Goal: Information Seeking & Learning: Check status

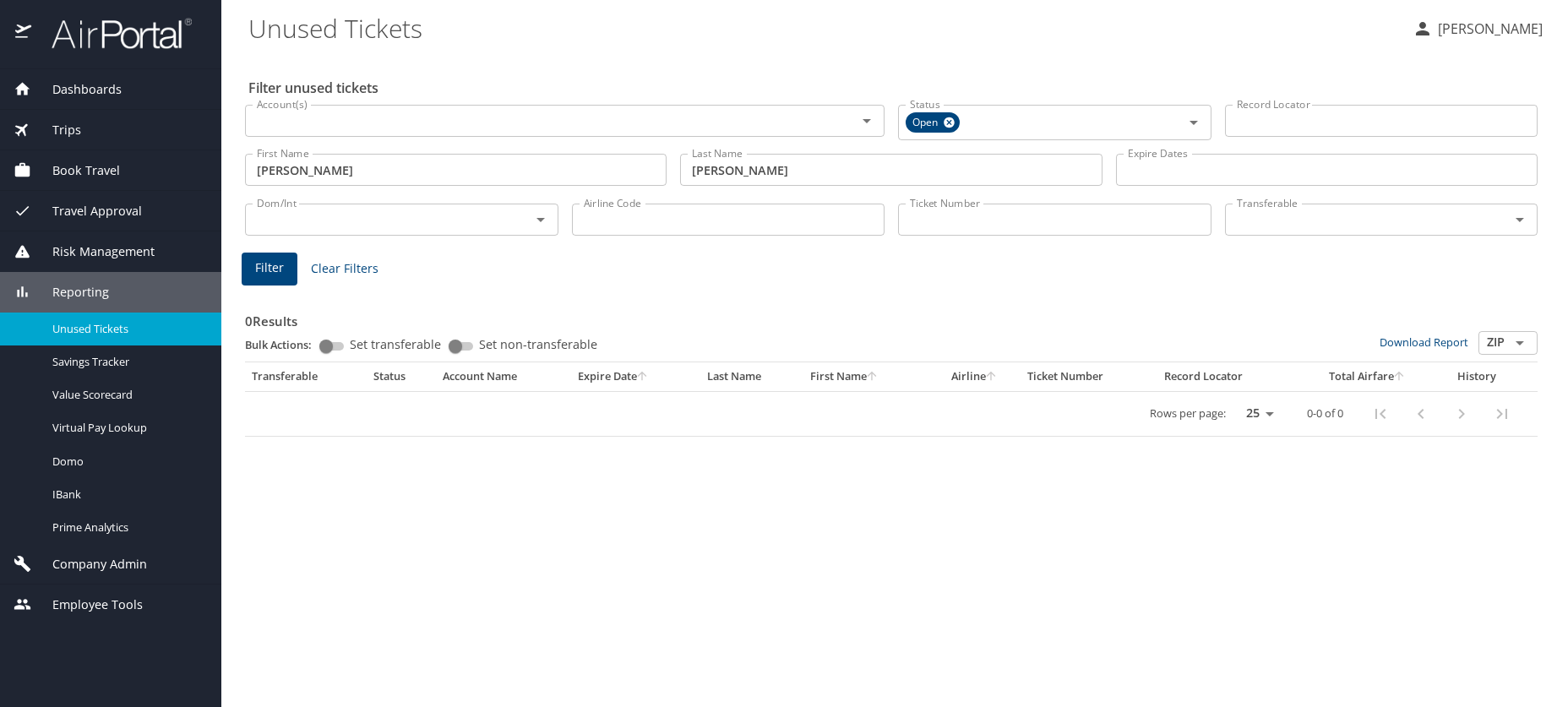
click at [84, 287] on span "Reporting" at bounding box center [70, 292] width 78 height 18
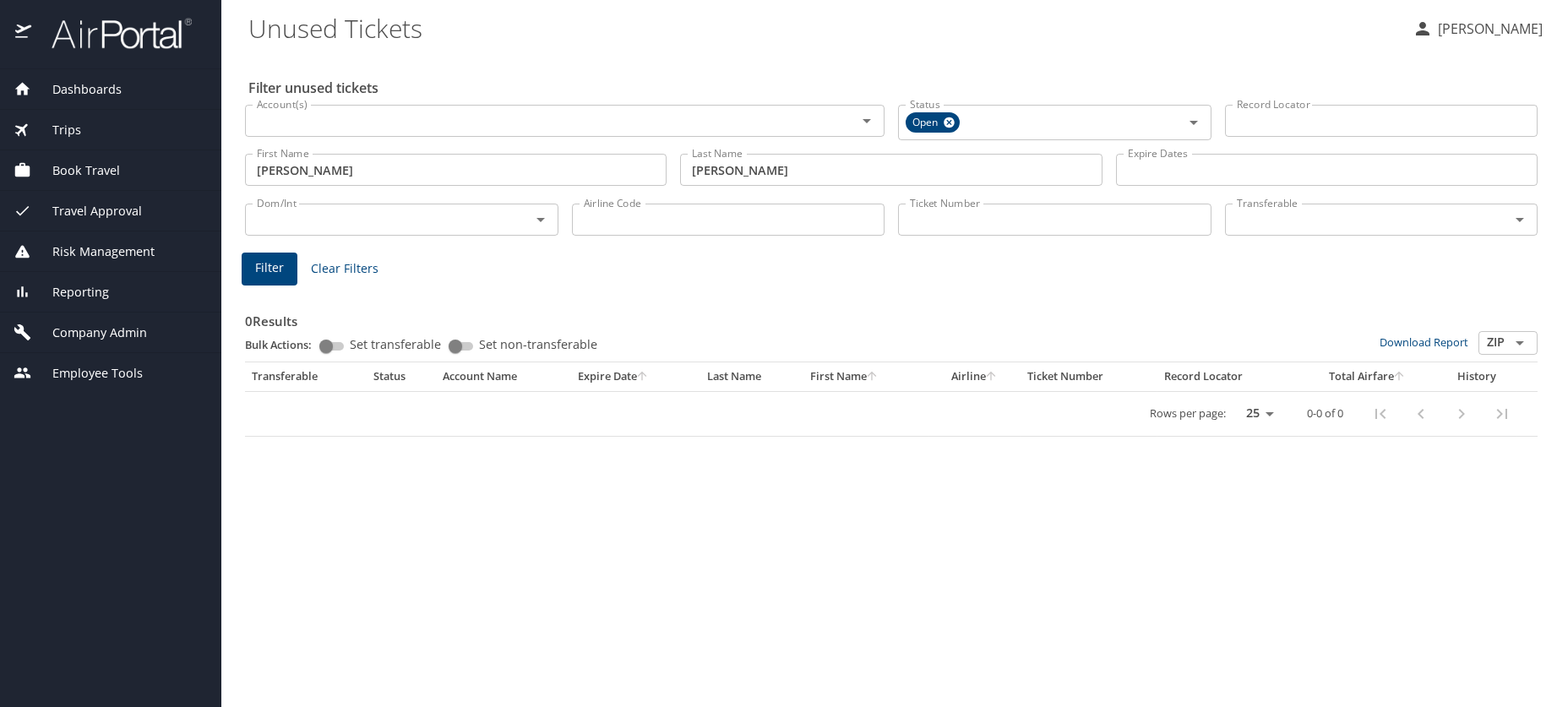
click at [84, 287] on span "Reporting" at bounding box center [70, 292] width 78 height 18
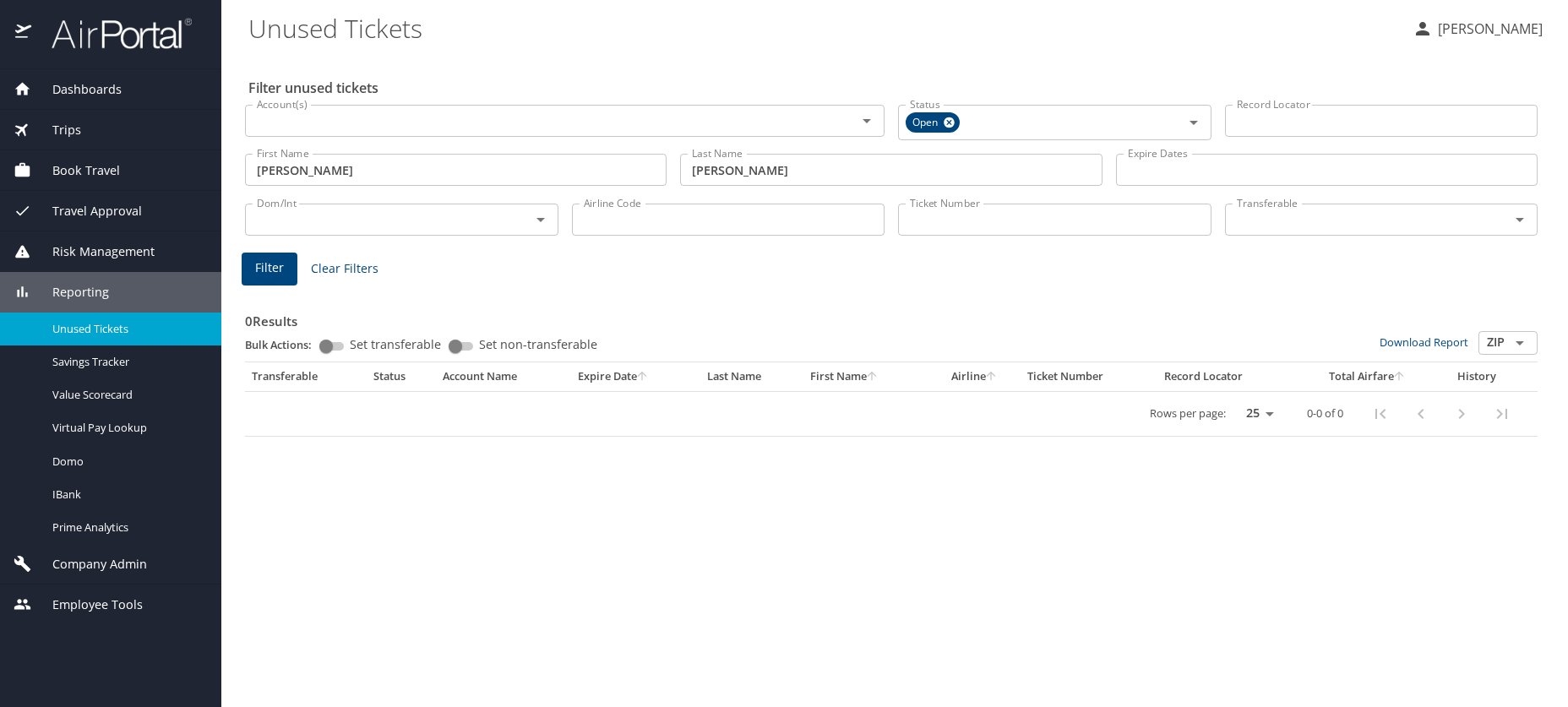
click at [70, 328] on span "Unused Tickets" at bounding box center [127, 329] width 149 height 16
drag, startPoint x: 336, startPoint y: 170, endPoint x: 144, endPoint y: 140, distance: 194.3
click at [144, 141] on div "Dashboards AirPortal 360™ Manager AirPortal 360™ Agent My Travel Dashboard Trip…" at bounding box center [784, 354] width 1568 height 707
type input "lance"
type input "MAGENO"
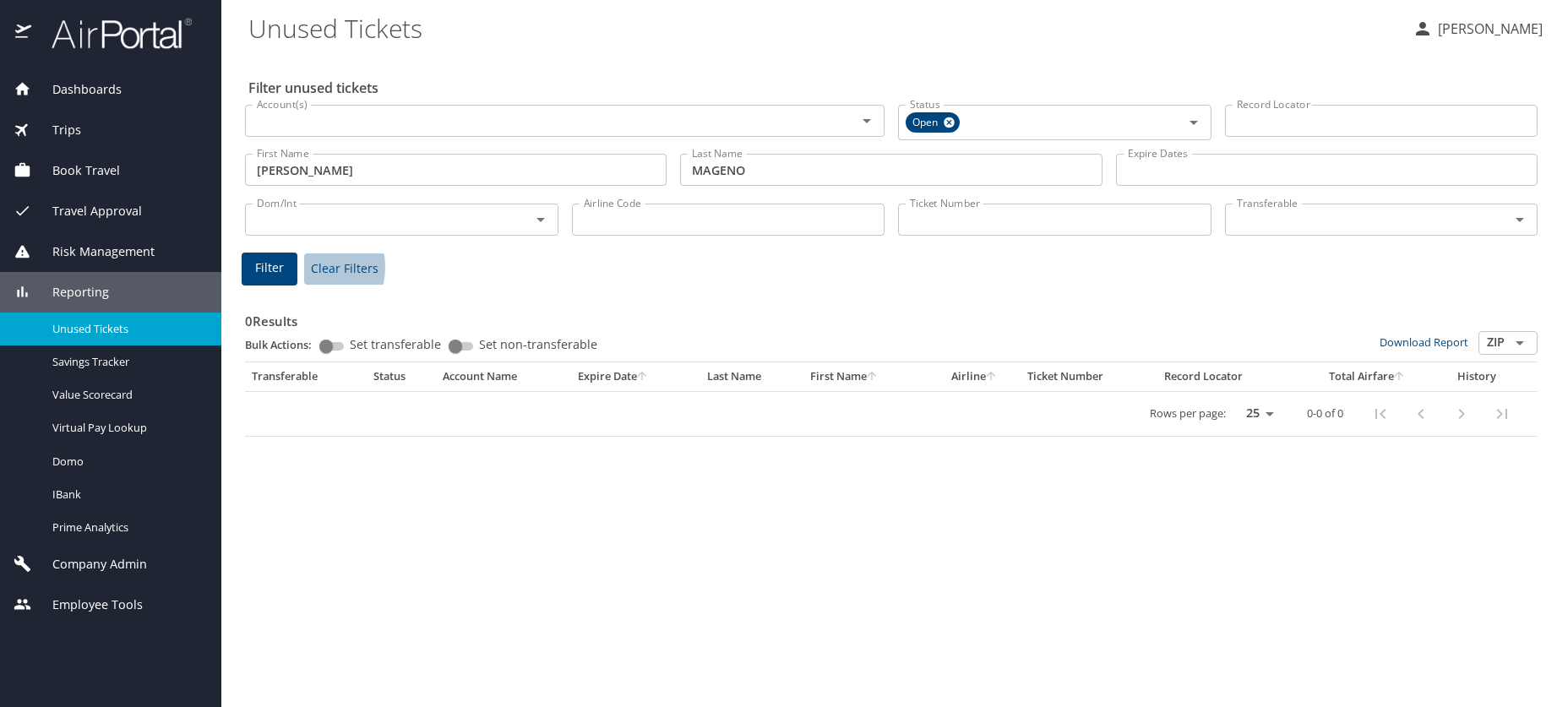
click at [304, 266] on button "Clear Filters" at bounding box center [344, 269] width 81 height 31
click at [280, 150] on div "First Name First Name" at bounding box center [455, 165] width 422 height 43
click at [316, 173] on input "First Name" at bounding box center [455, 167] width 422 height 32
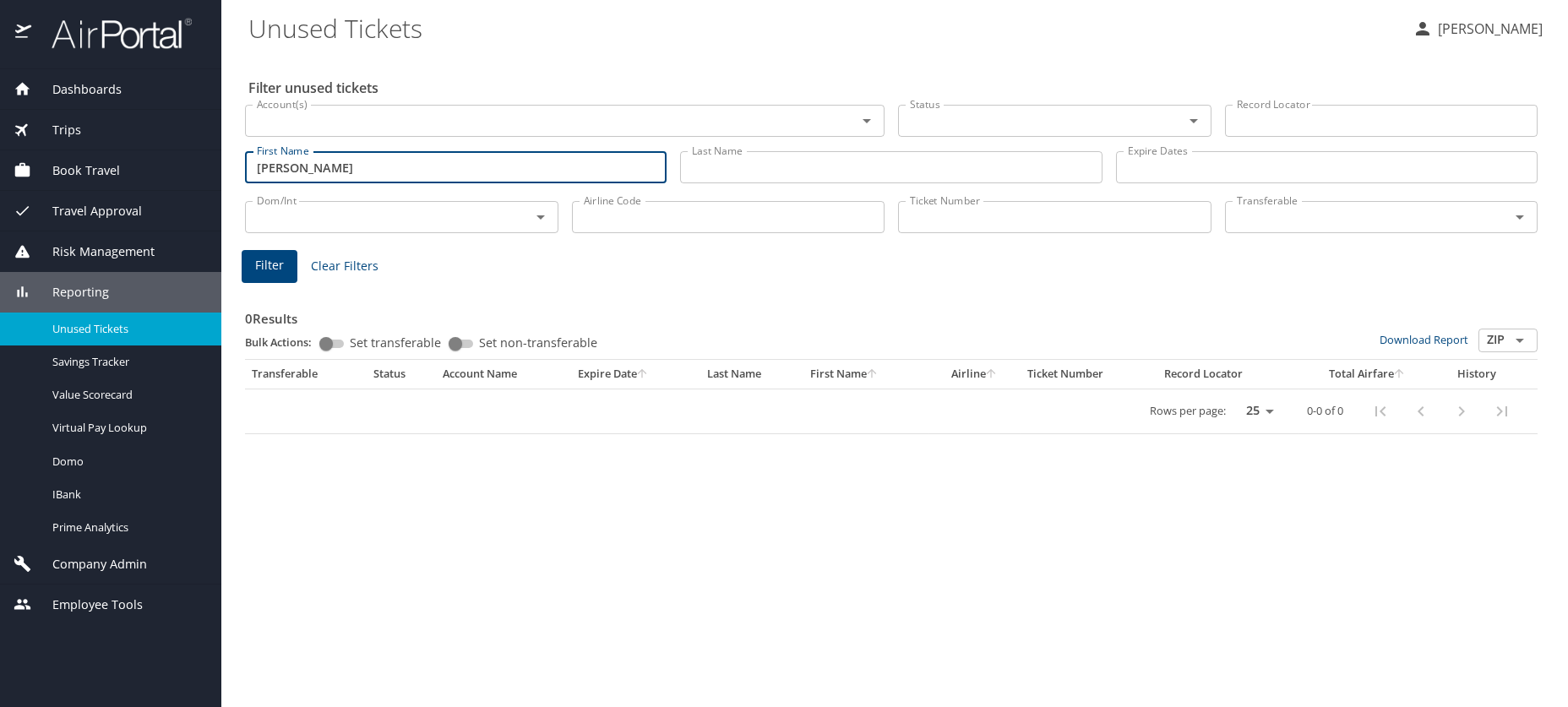
type input "LANCE"
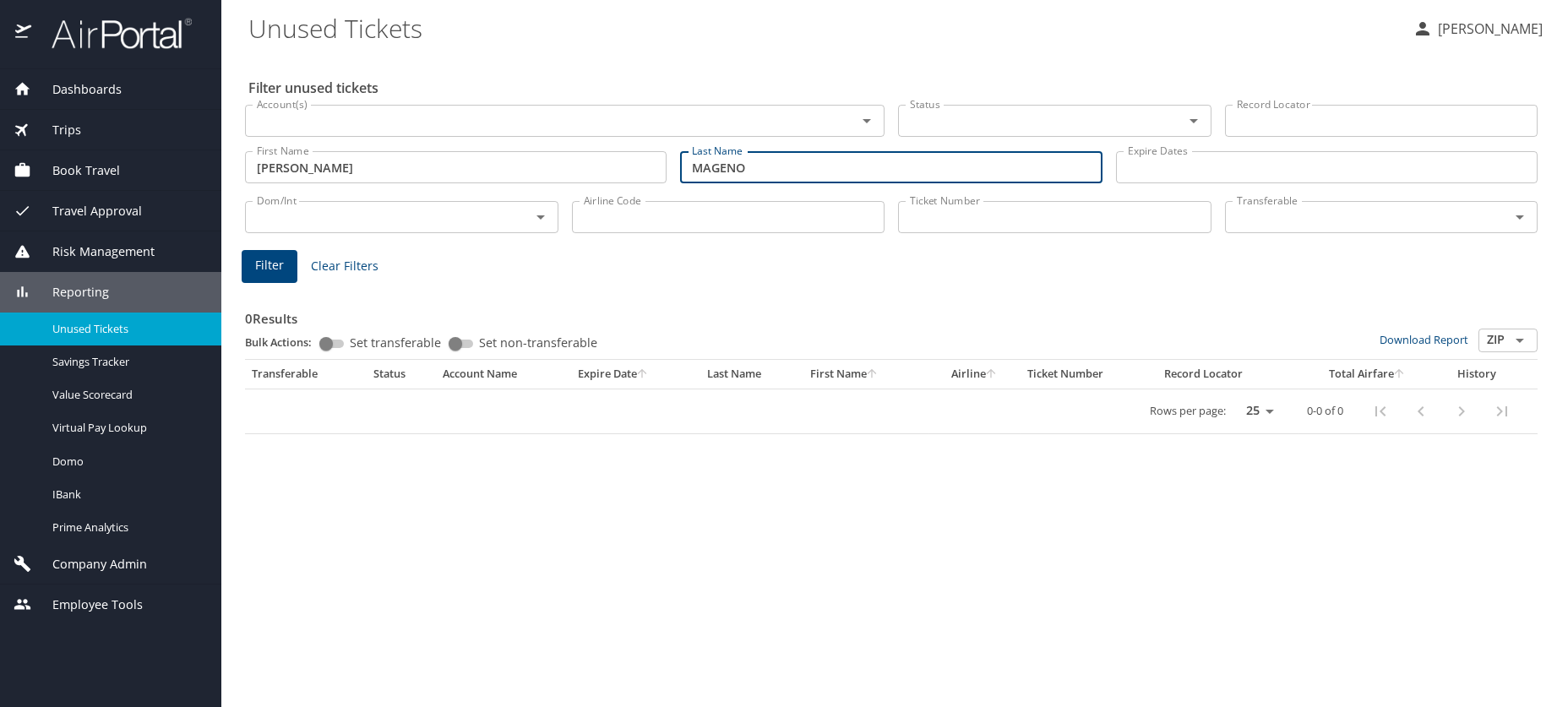
type input "MAGENO"
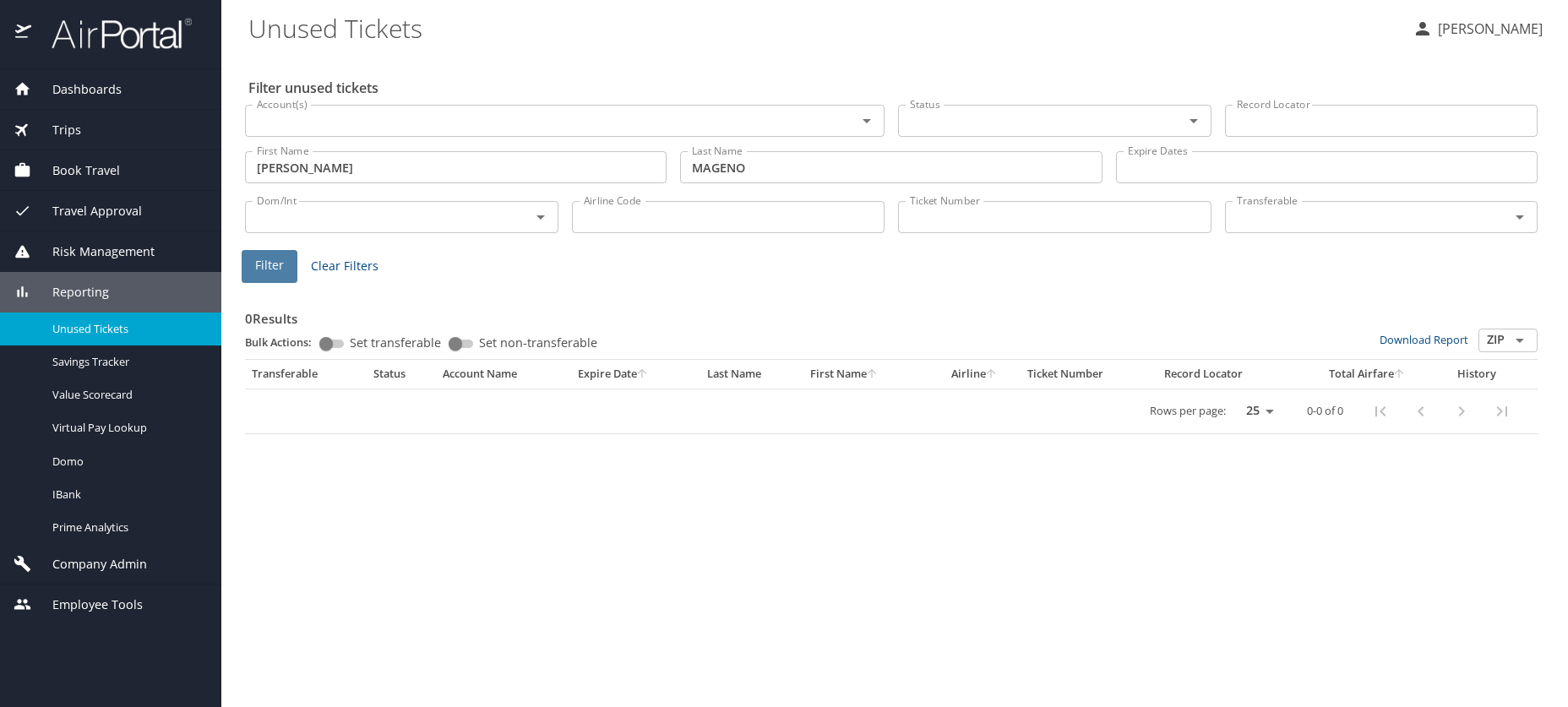
click at [252, 259] on button "Filter" at bounding box center [268, 266] width 55 height 33
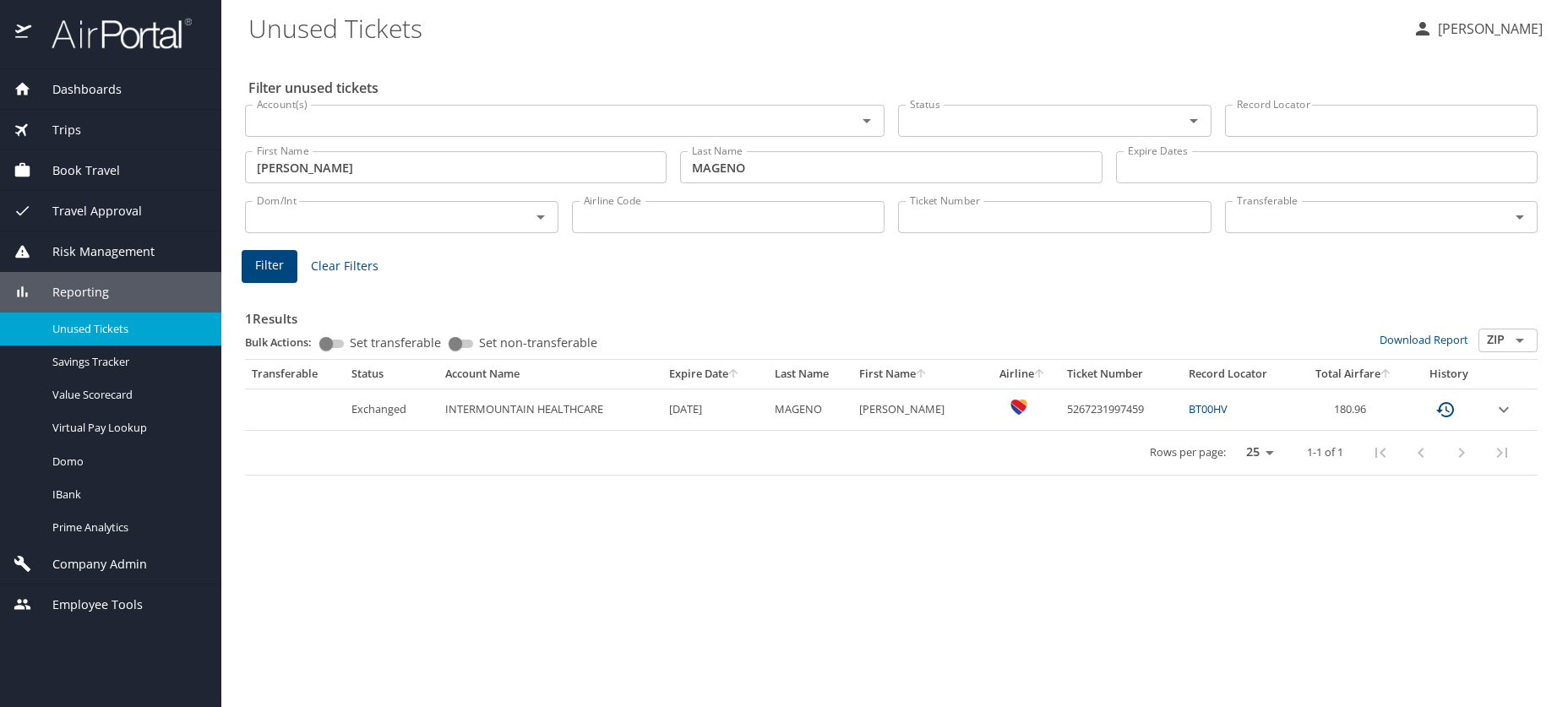
click at [1219, 410] on link "BT00HV" at bounding box center [1208, 409] width 39 height 15
click at [1086, 404] on td "5267231997459" at bounding box center [1121, 410] width 122 height 42
copy td "5267231997459"
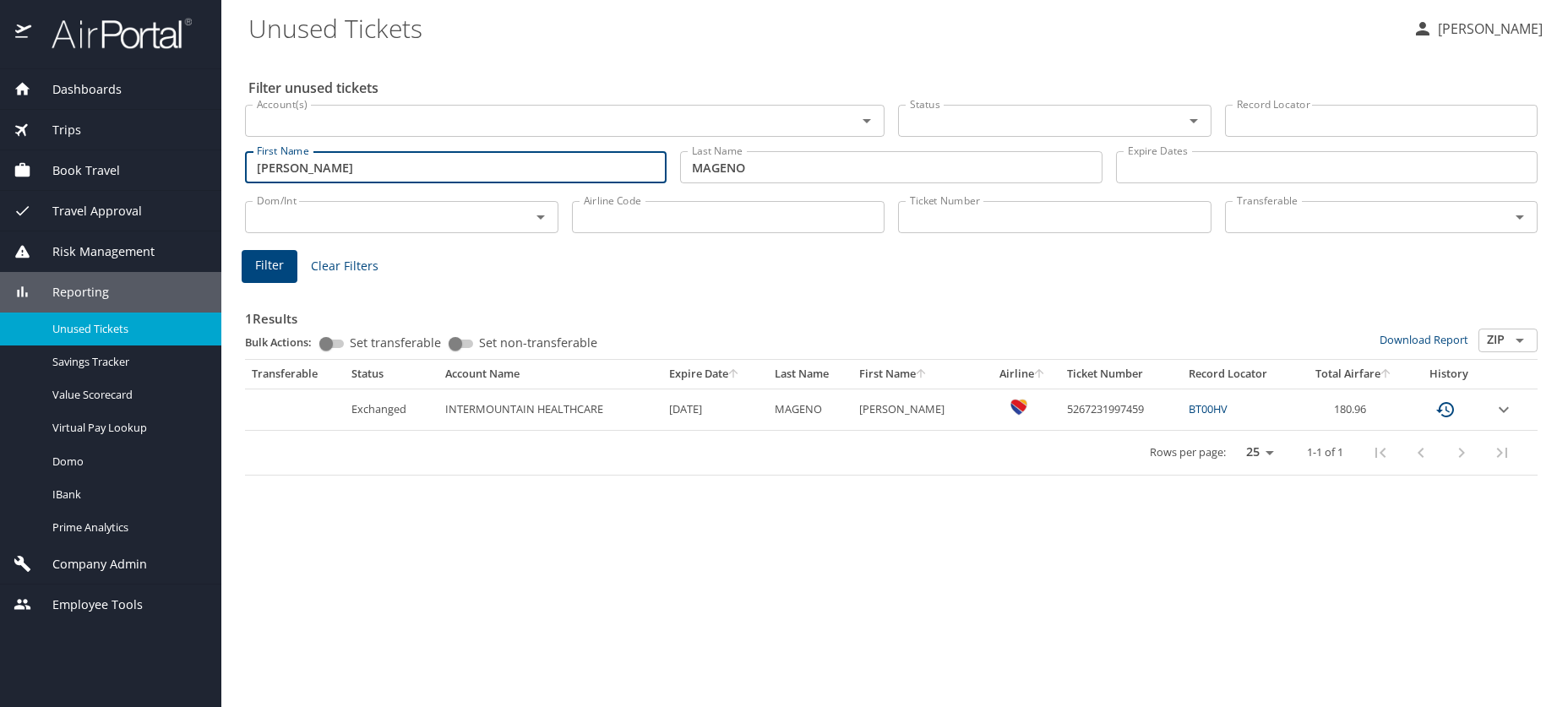
drag, startPoint x: 351, startPoint y: 158, endPoint x: 223, endPoint y: 142, distance: 129.0
click at [226, 169] on main "Unused Tickets Kelly Smythe Filter unused tickets Account(s) Account(s) Status …" at bounding box center [894, 354] width 1347 height 707
type input "hsingkuan"
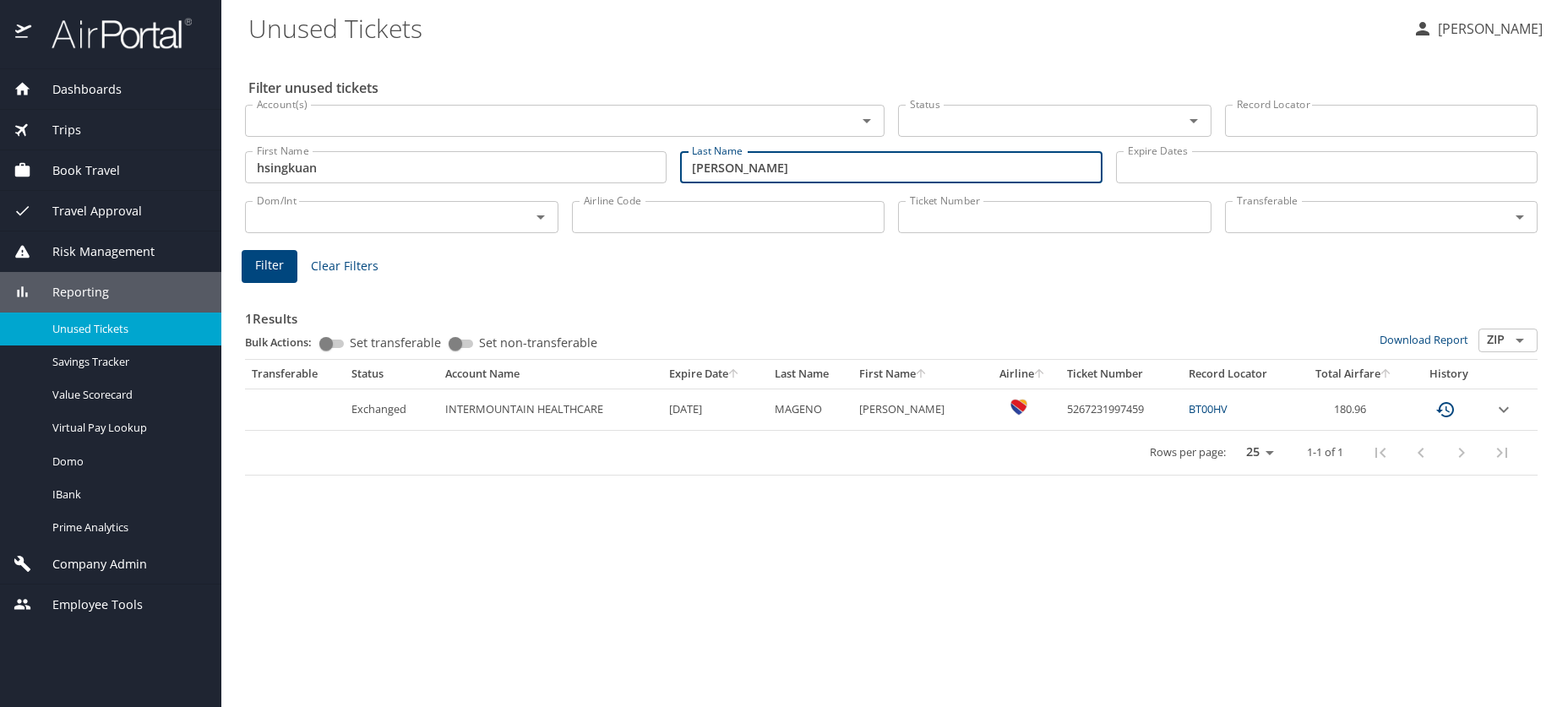
click at [253, 266] on button "Filter" at bounding box center [268, 266] width 55 height 33
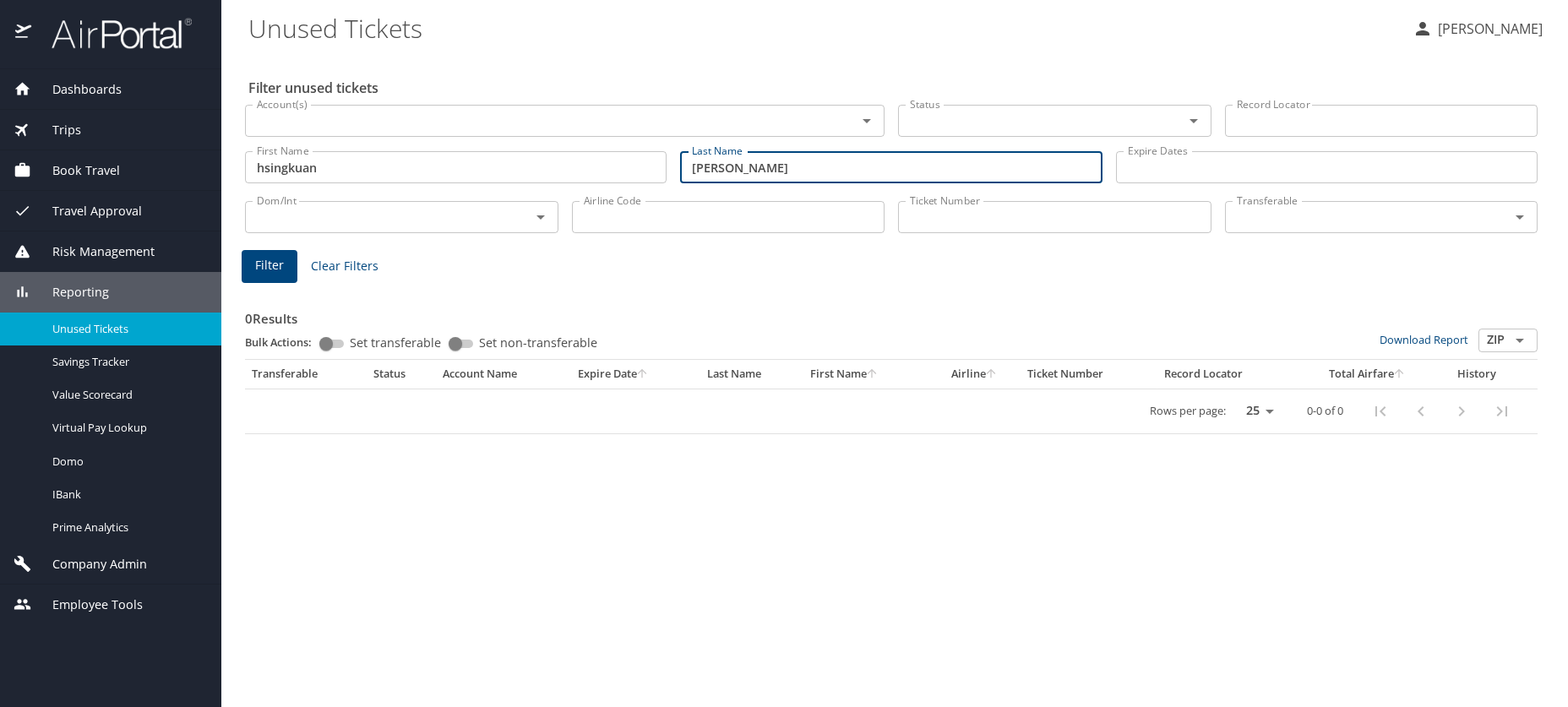
drag, startPoint x: 687, startPoint y: 169, endPoint x: 713, endPoint y: 169, distance: 26.0
click at [713, 169] on input "lin oler" at bounding box center [891, 167] width 422 height 32
type input "oler"
click at [267, 261] on span "Filter" at bounding box center [269, 265] width 29 height 21
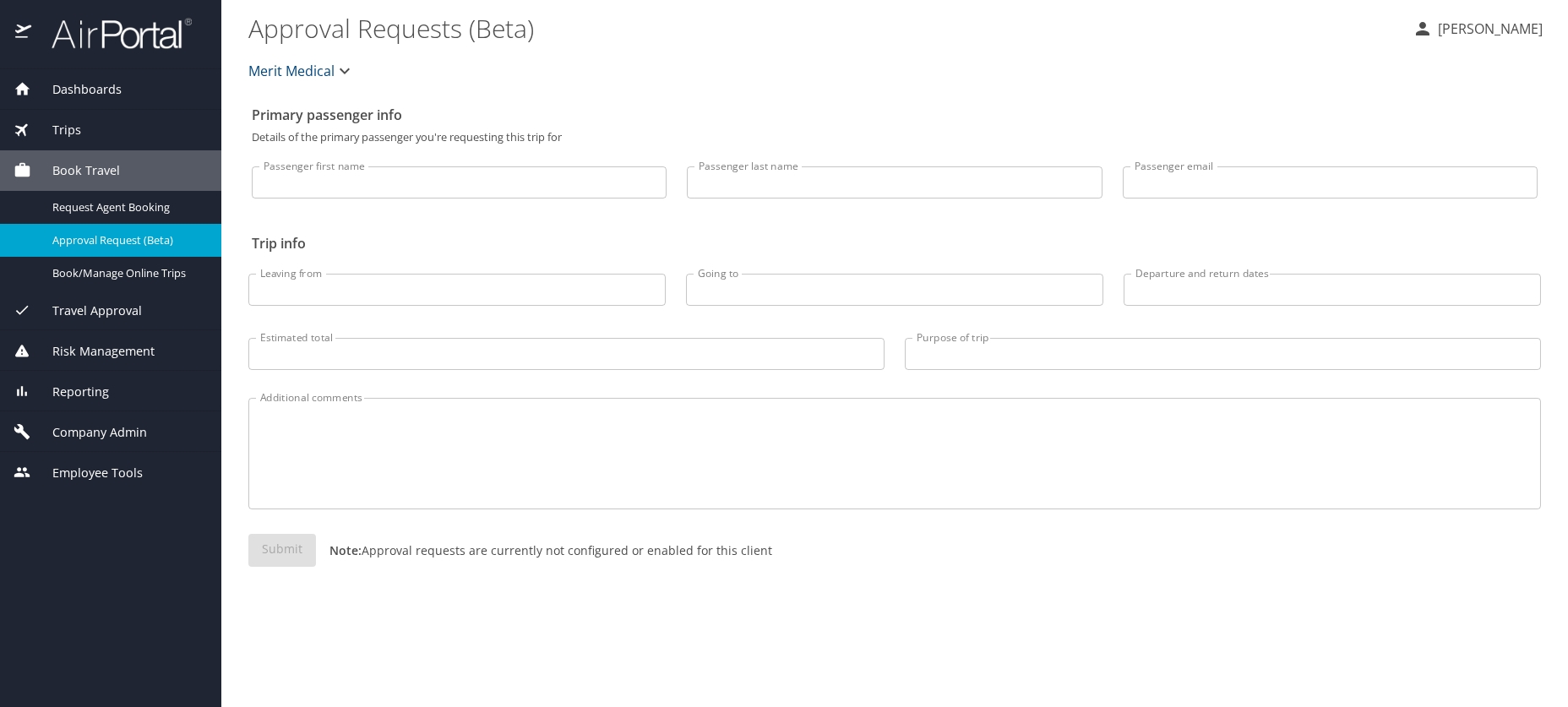
click at [102, 530] on div "Dashboards AirPortal 360™ Manager AirPortal 360™ Agent My Travel Dashboard Trip…" at bounding box center [111, 388] width 221 height 638
